Goal: Navigation & Orientation: Find specific page/section

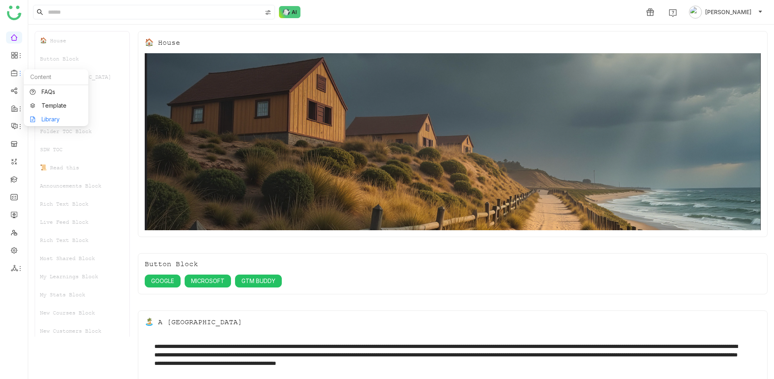
click at [52, 118] on link "Library" at bounding box center [56, 119] width 52 height 6
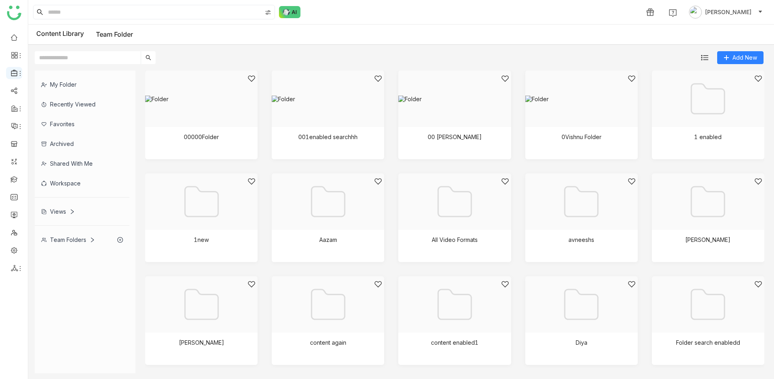
click at [17, 71] on icon at bounding box center [20, 73] width 6 height 6
click at [59, 121] on link "Library" at bounding box center [56, 119] width 52 height 6
click at [14, 75] on icon at bounding box center [14, 72] width 7 height 7
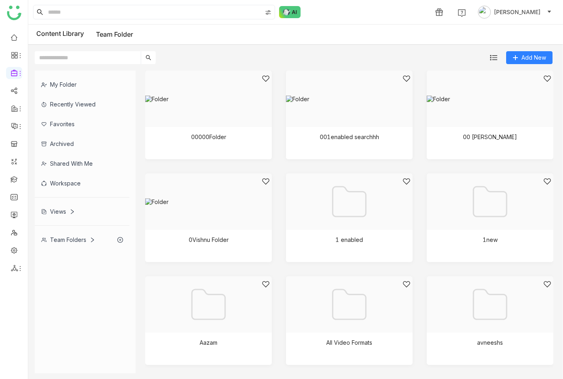
click at [460, 38] on div "Content Library Team Folder" at bounding box center [295, 35] width 534 height 20
